Goal: Task Accomplishment & Management: Use online tool/utility

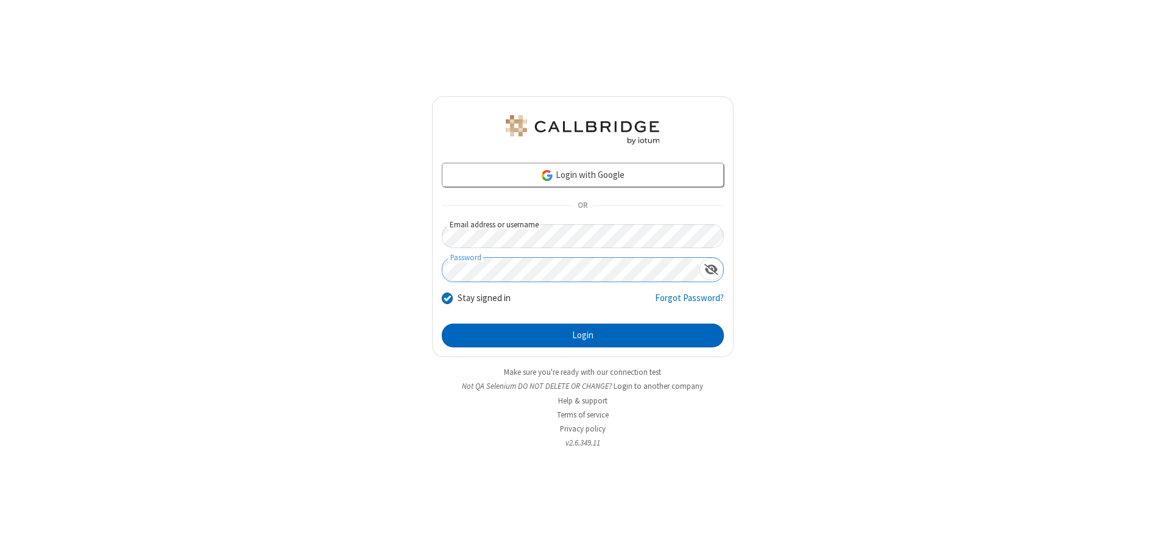
click at [582, 335] on button "Login" at bounding box center [583, 335] width 282 height 24
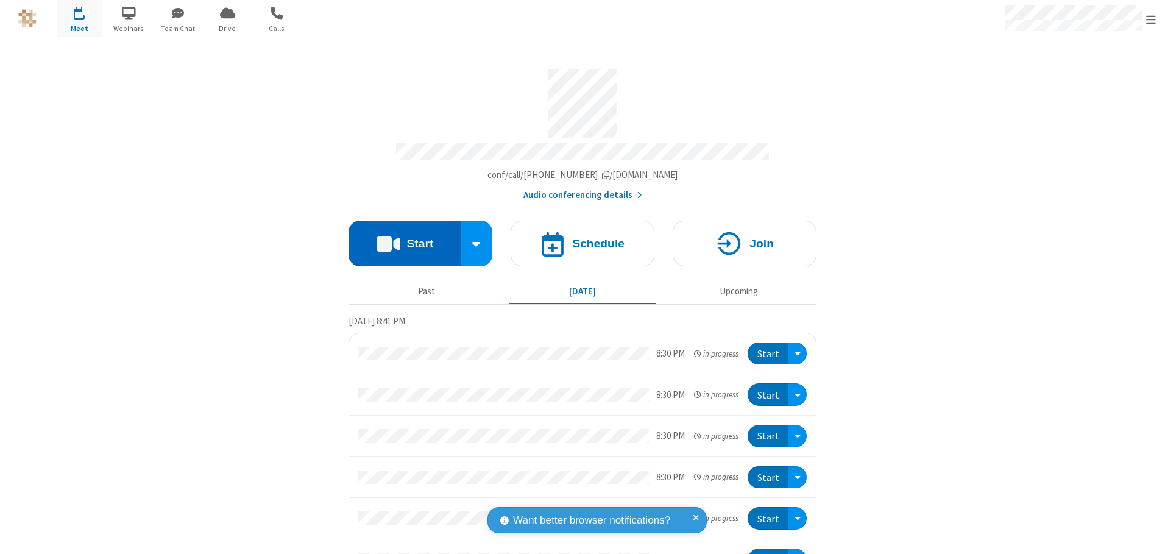
click at [400, 239] on button "Start" at bounding box center [404, 244] width 113 height 46
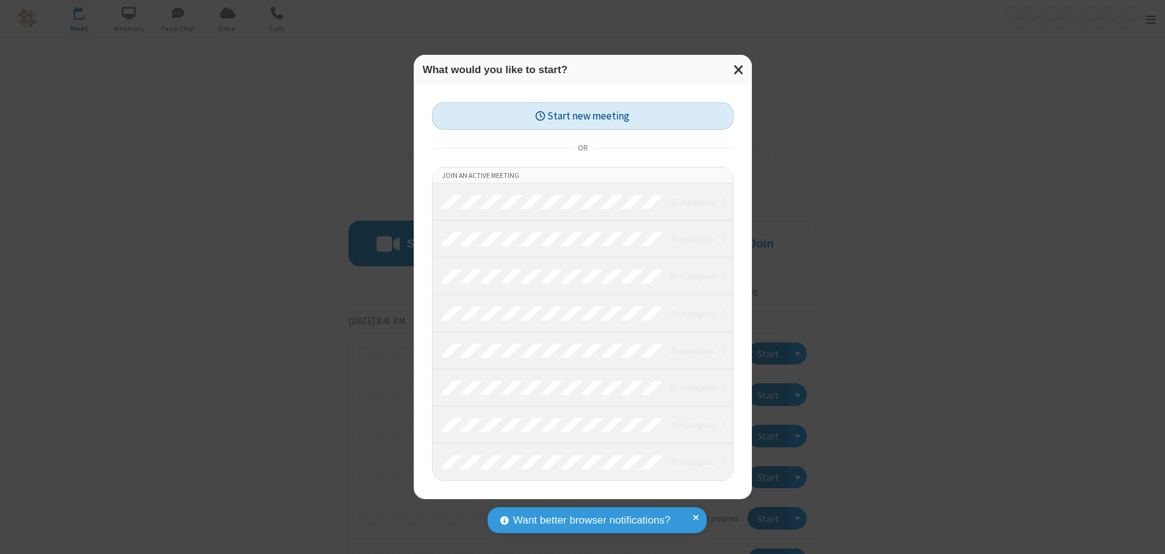
click at [582, 116] on button "Start new meeting" at bounding box center [583, 115] width 302 height 27
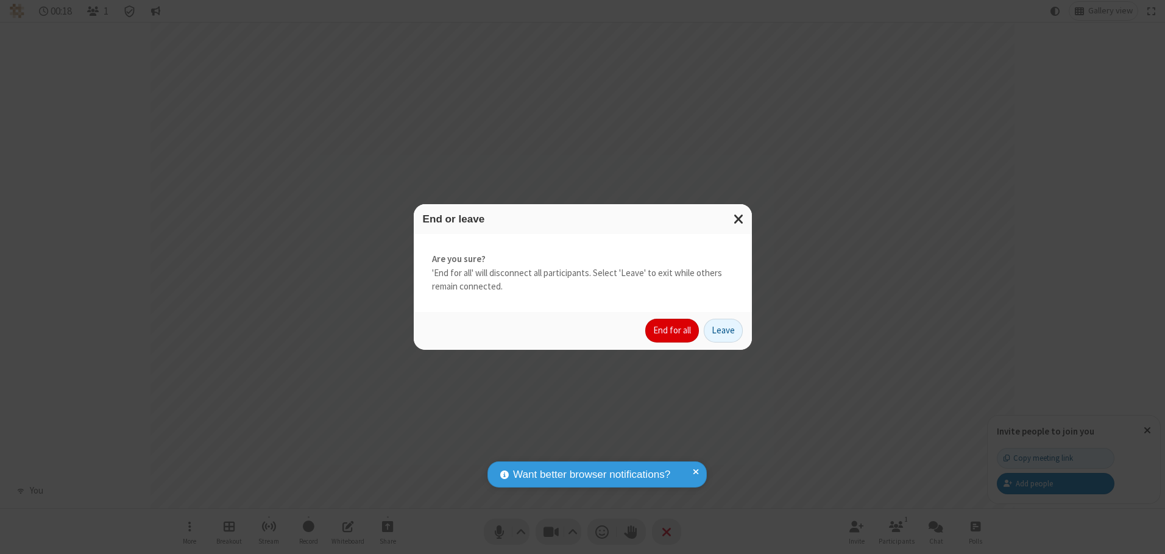
click at [673, 330] on button "End for all" at bounding box center [672, 331] width 54 height 24
